Goal: Transaction & Acquisition: Purchase product/service

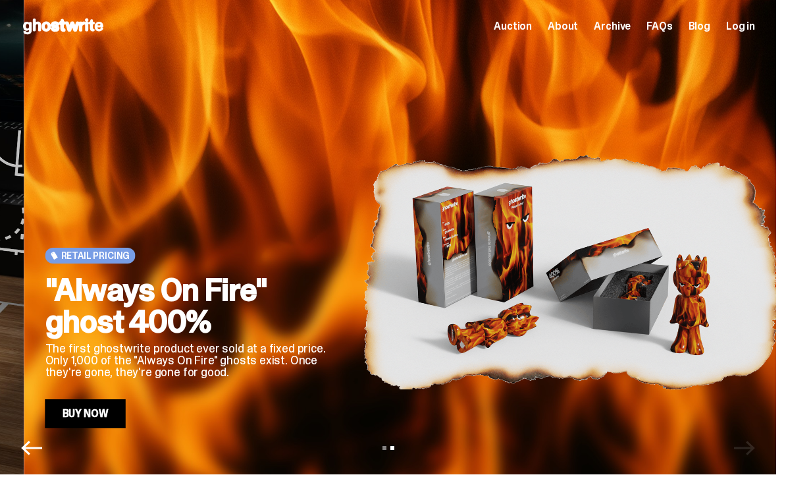
click at [646, 191] on img at bounding box center [571, 272] width 416 height 312
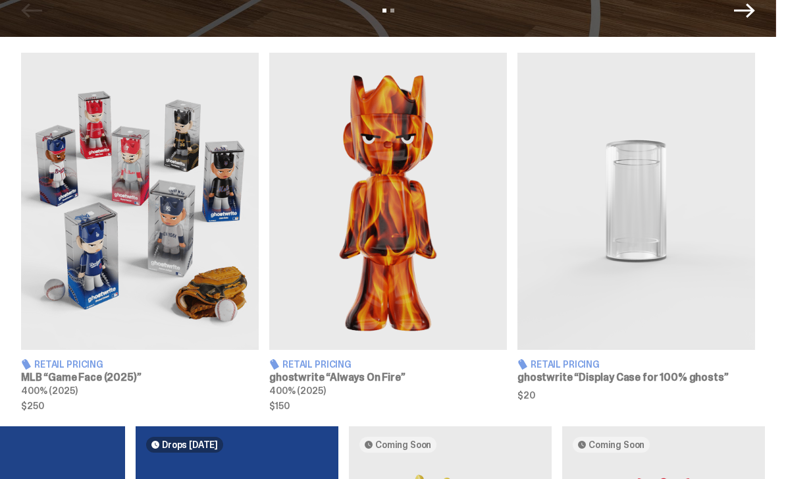
scroll to position [456, 0]
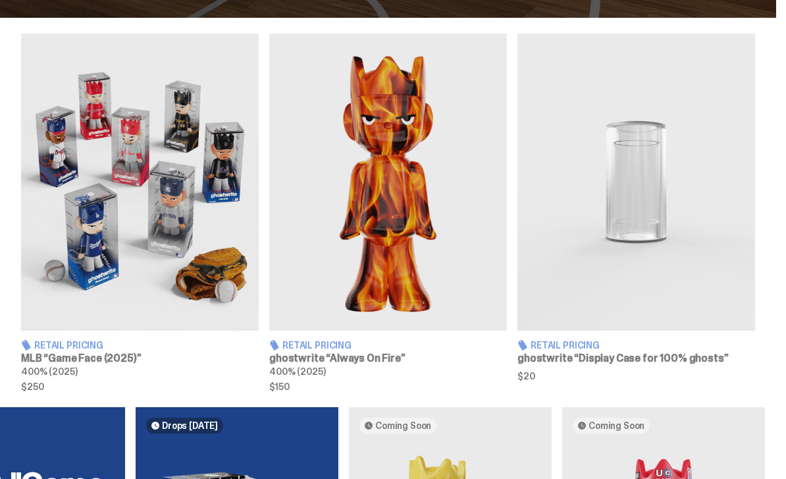
click at [209, 265] on img at bounding box center [140, 182] width 238 height 297
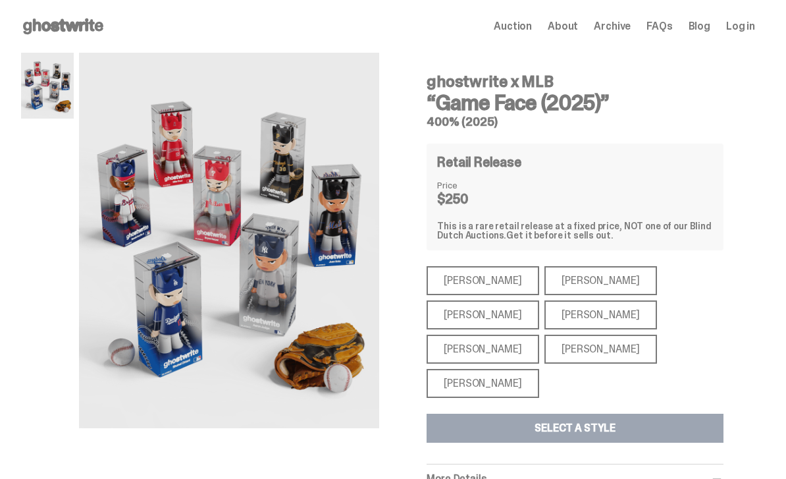
click at [494, 282] on div "[PERSON_NAME]" at bounding box center [483, 280] width 113 height 29
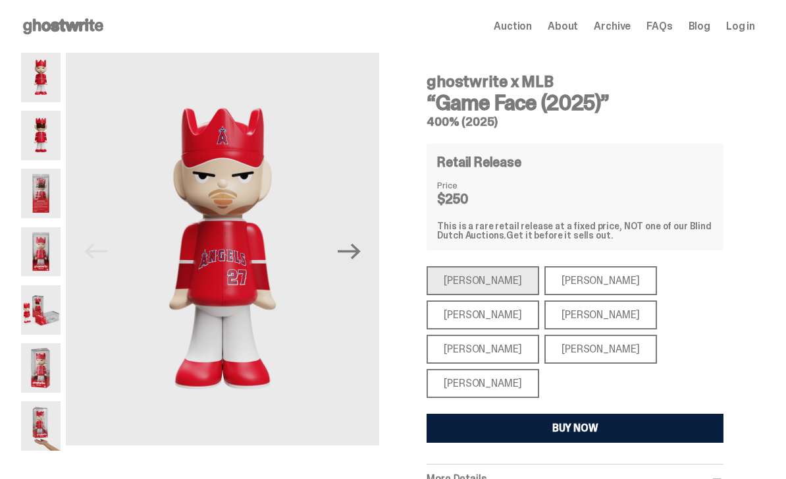
click at [558, 282] on div "[PERSON_NAME]" at bounding box center [600, 280] width 113 height 29
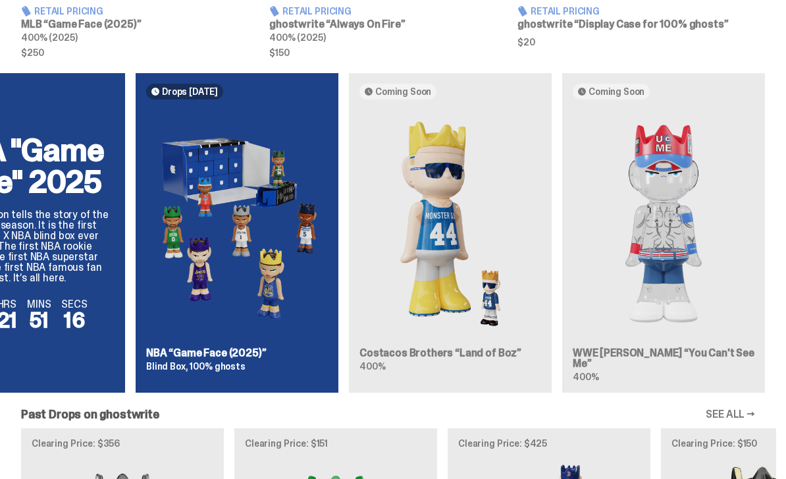
scroll to position [791, 0]
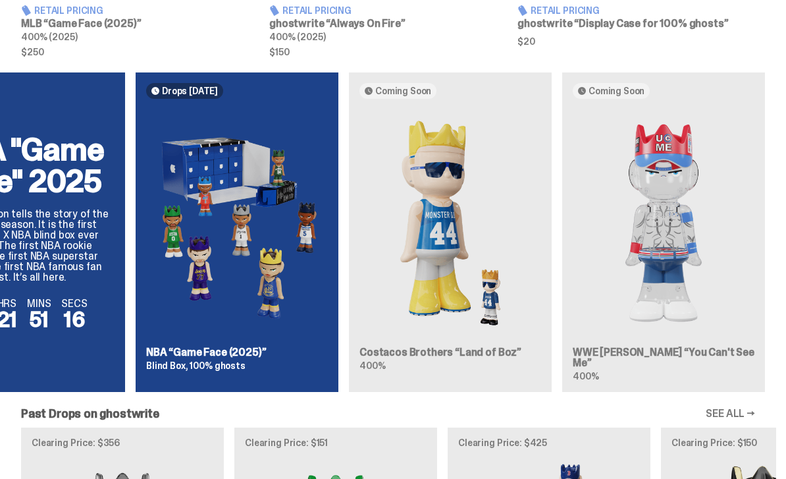
click at [265, 294] on img at bounding box center [237, 222] width 182 height 227
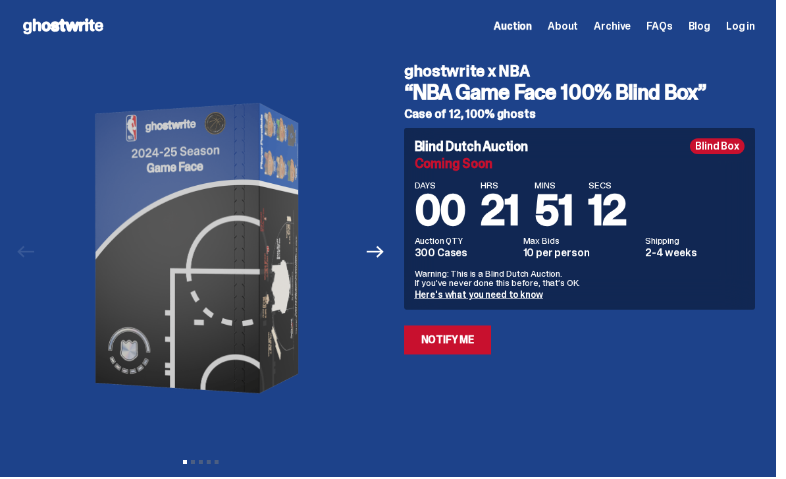
click at [741, 151] on div "Blind Box" at bounding box center [717, 146] width 55 height 16
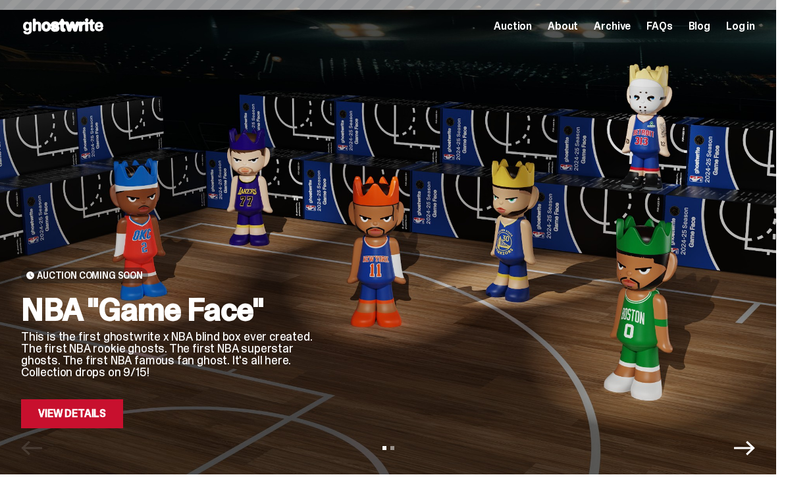
scroll to position [791, 0]
